Goal: Obtain resource: Obtain resource

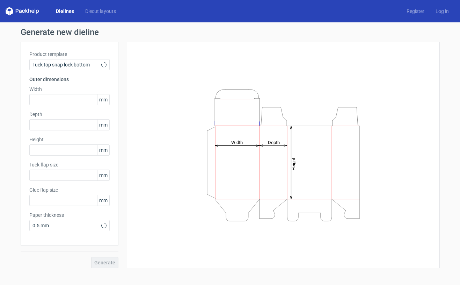
type input "15"
type input "10"
click at [93, 101] on input "text" at bounding box center [69, 99] width 80 height 11
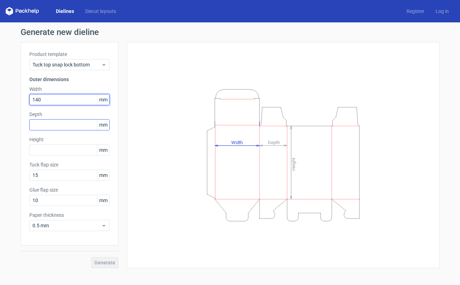
type input "140"
click at [86, 125] on input "text" at bounding box center [69, 124] width 80 height 11
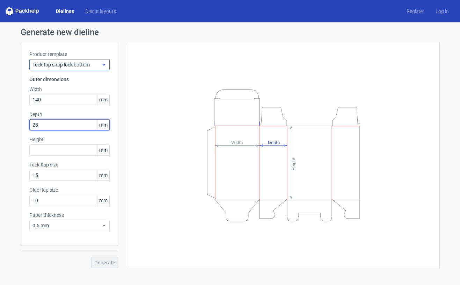
type input "28"
click at [104, 63] on icon at bounding box center [103, 65] width 5 height 6
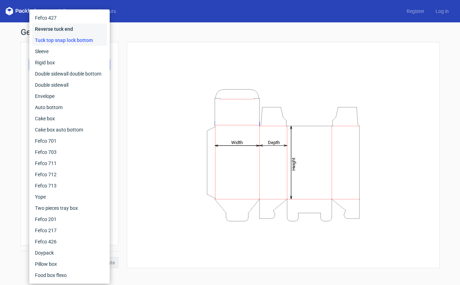
click at [68, 30] on div "Reverse tuck end" at bounding box center [69, 28] width 75 height 11
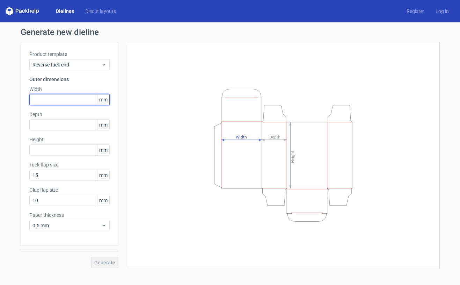
click at [66, 98] on input "text" at bounding box center [69, 99] width 80 height 11
type input "105"
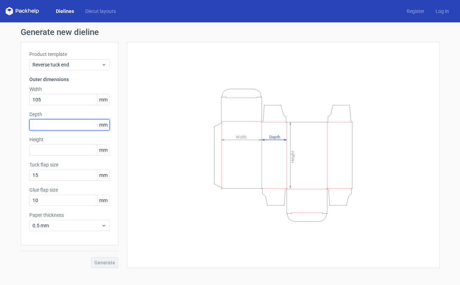
click at [82, 125] on input "text" at bounding box center [69, 124] width 80 height 11
type input "28"
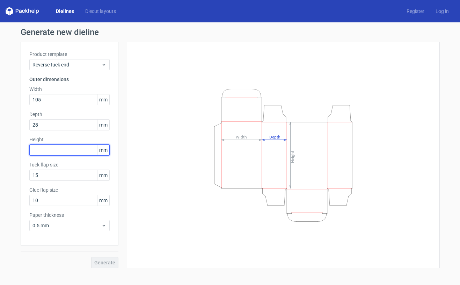
click at [88, 149] on input "text" at bounding box center [69, 149] width 80 height 11
type input "140"
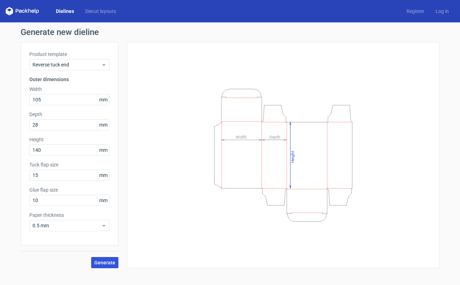
click at [105, 263] on span "Generate" at bounding box center [104, 262] width 21 height 5
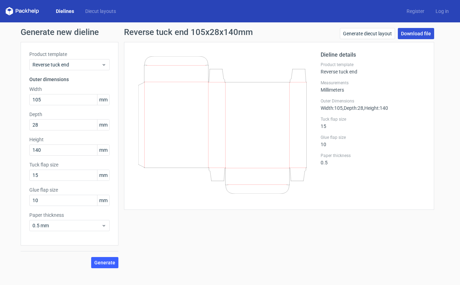
click at [412, 32] on link "Download file" at bounding box center [416, 33] width 36 height 11
click at [372, 34] on link "Generate diecut layout" at bounding box center [367, 33] width 55 height 11
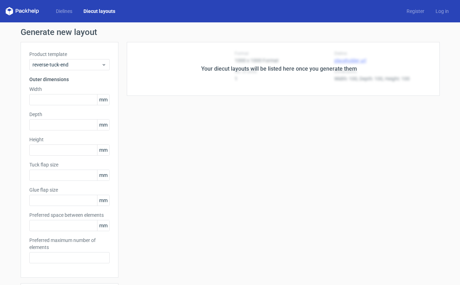
type input "105"
type input "28"
type input "140"
type input "15"
type input "10"
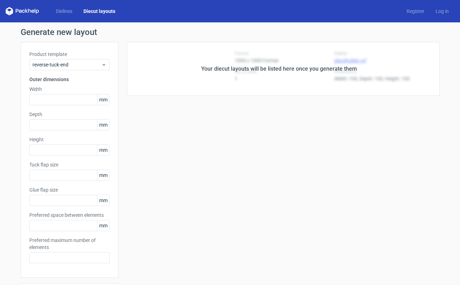
type input "5"
type input "48"
